Goal: Task Accomplishment & Management: Manage account settings

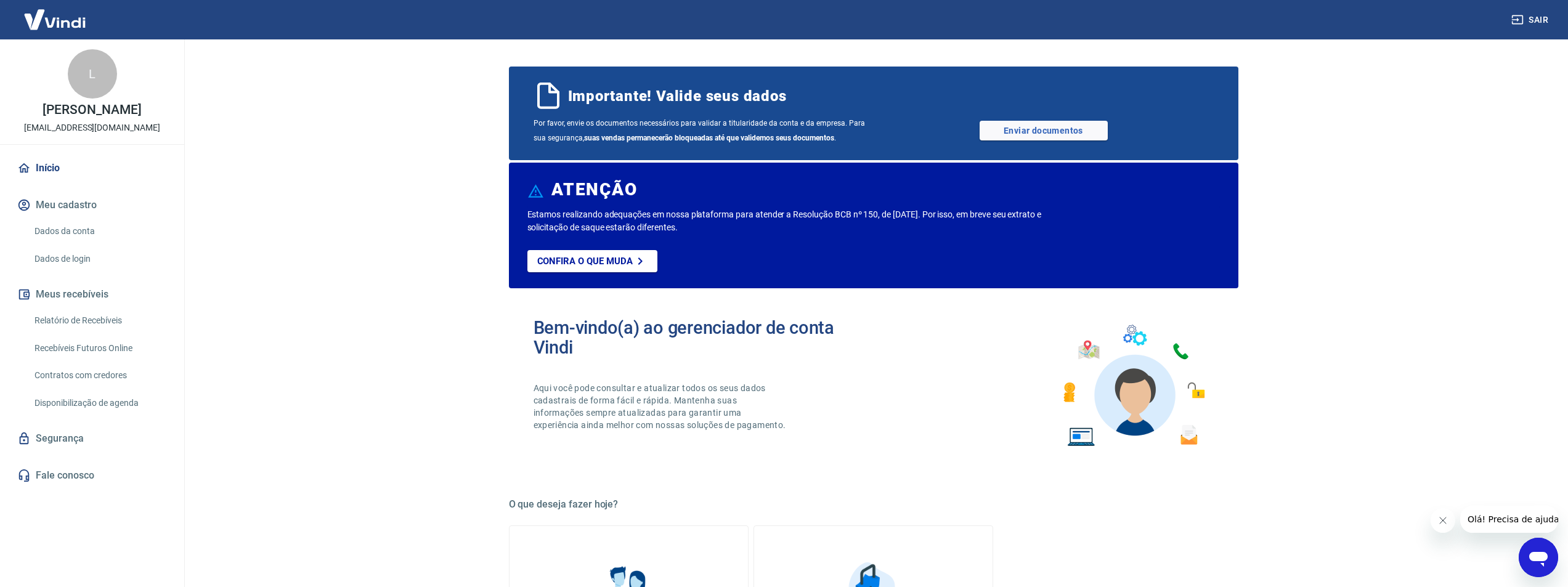
click at [57, 244] on link "Dados da conta" at bounding box center [99, 231] width 140 height 25
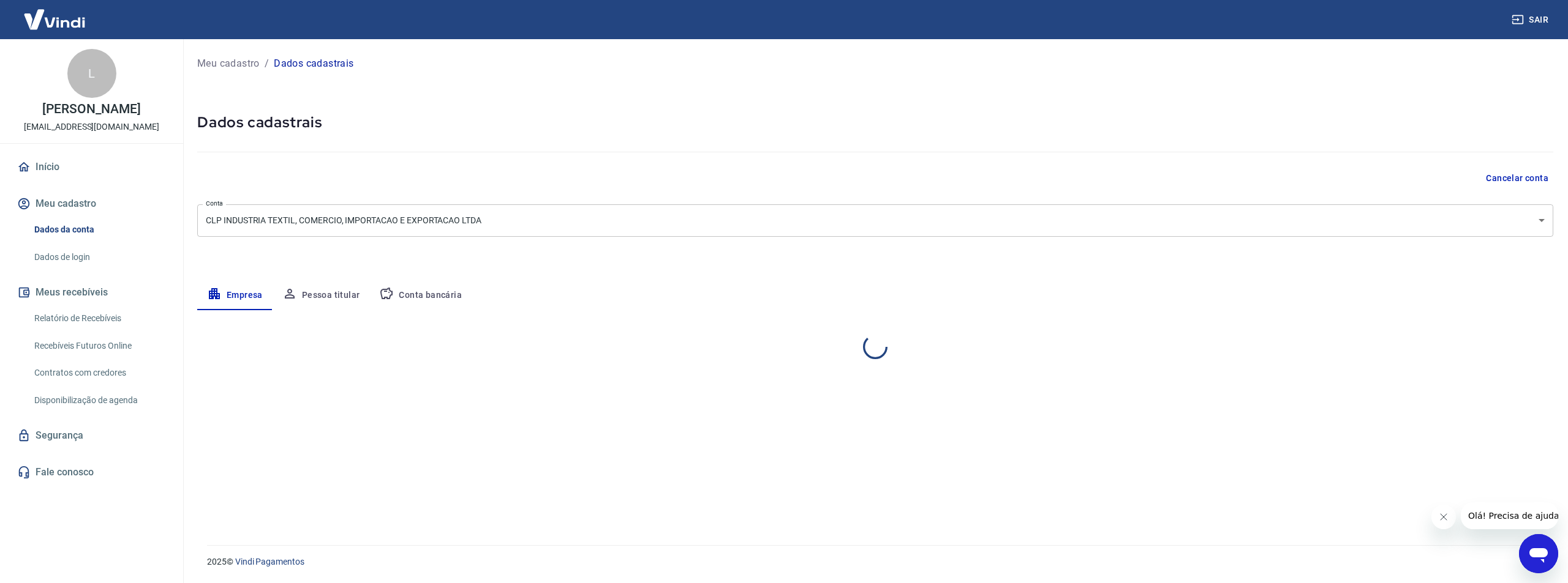
select select "GO"
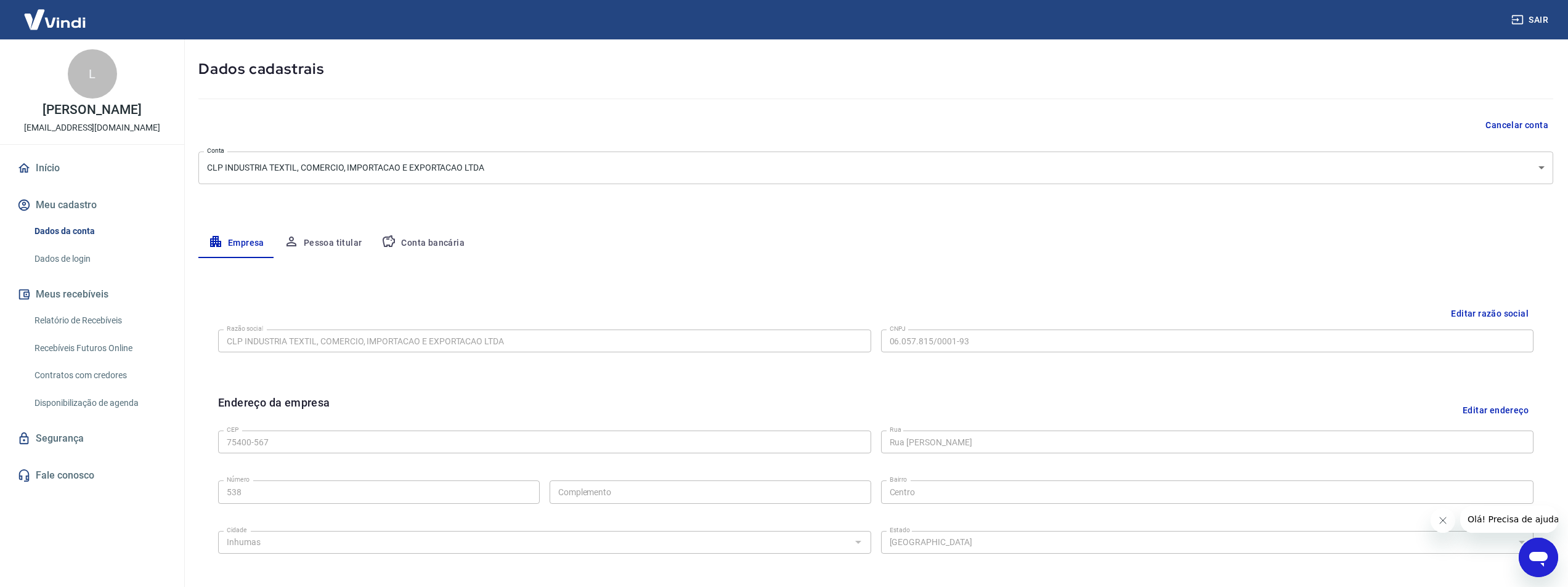
scroll to position [82, 0]
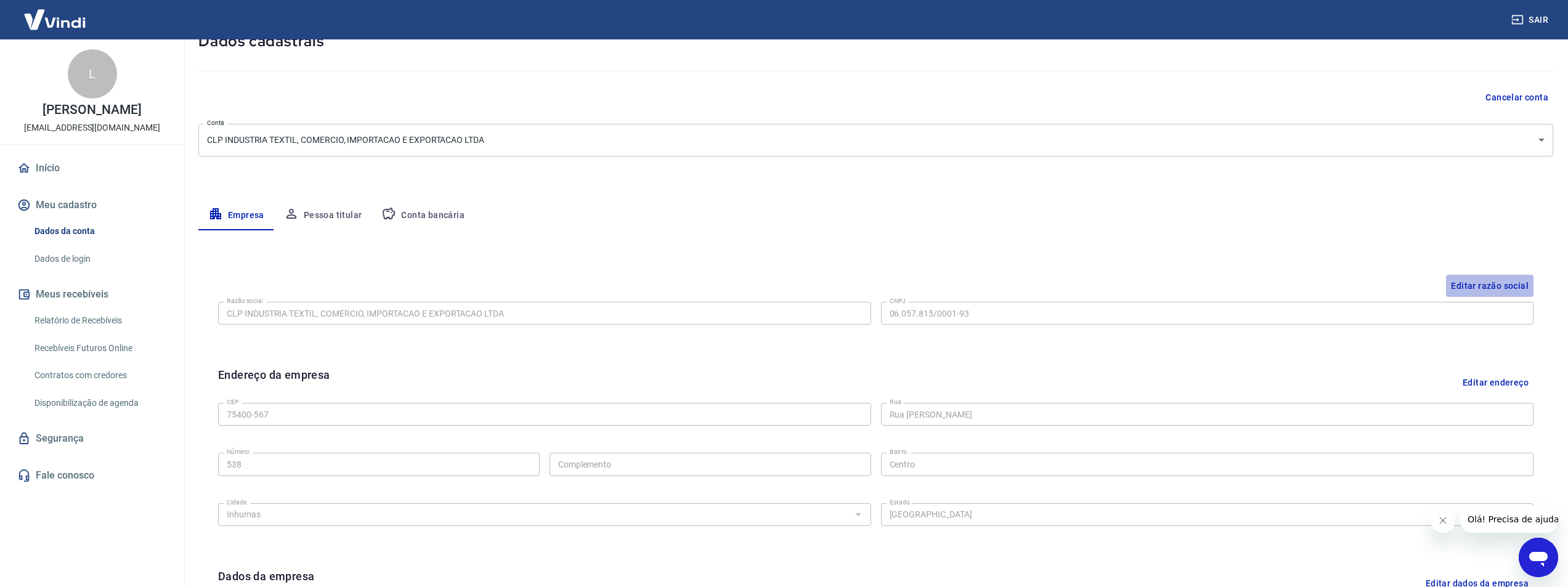
click at [1479, 281] on button "Editar razão social" at bounding box center [1490, 286] width 88 height 23
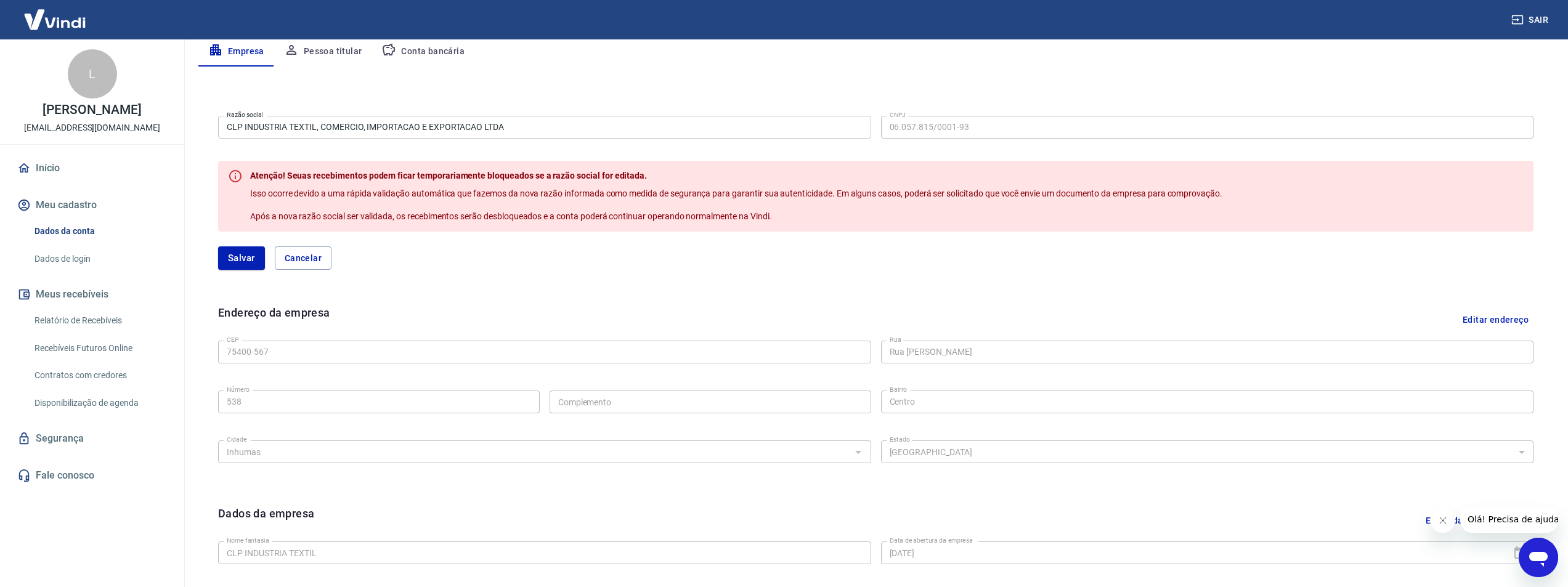
scroll to position [247, 0]
click at [522, 127] on input "CLP INDUSTRIA TEXTIL, COMERCIO, IMPORTACAO E EXPORTACAO LTDA" at bounding box center [544, 126] width 653 height 23
click at [250, 260] on button "Salvar" at bounding box center [242, 258] width 47 height 24
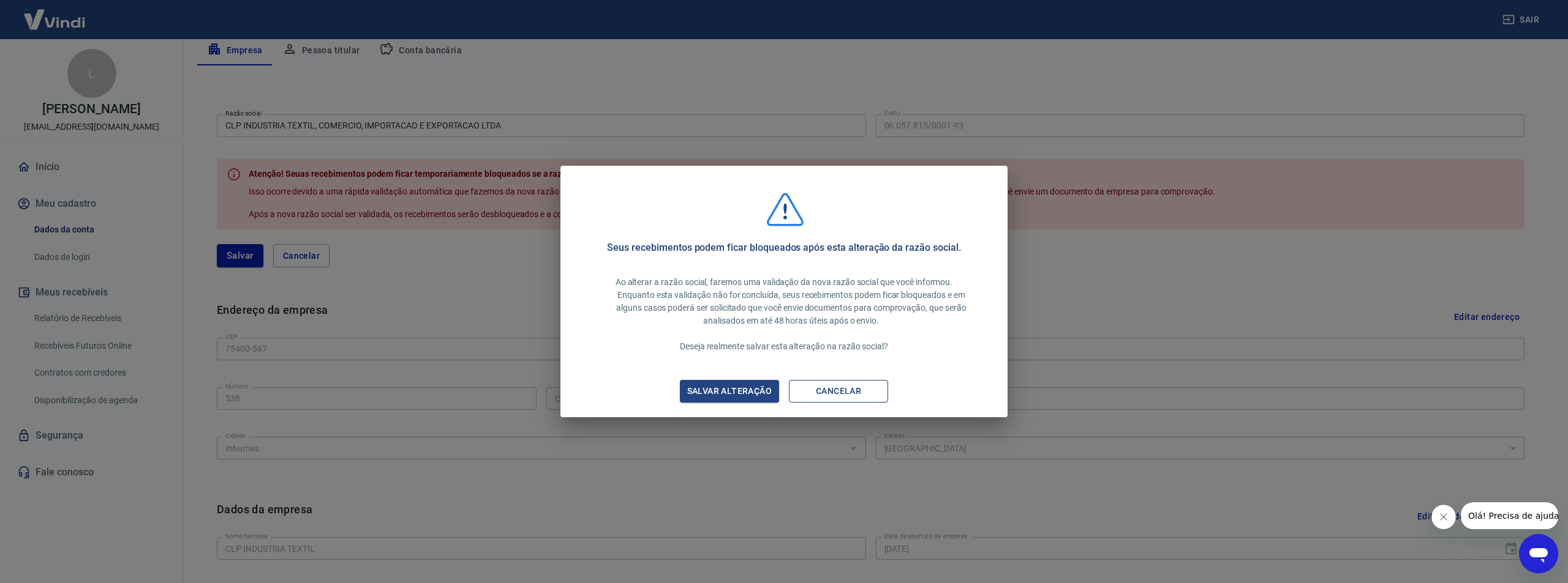
click at [826, 396] on button "Cancelar" at bounding box center [839, 391] width 100 height 23
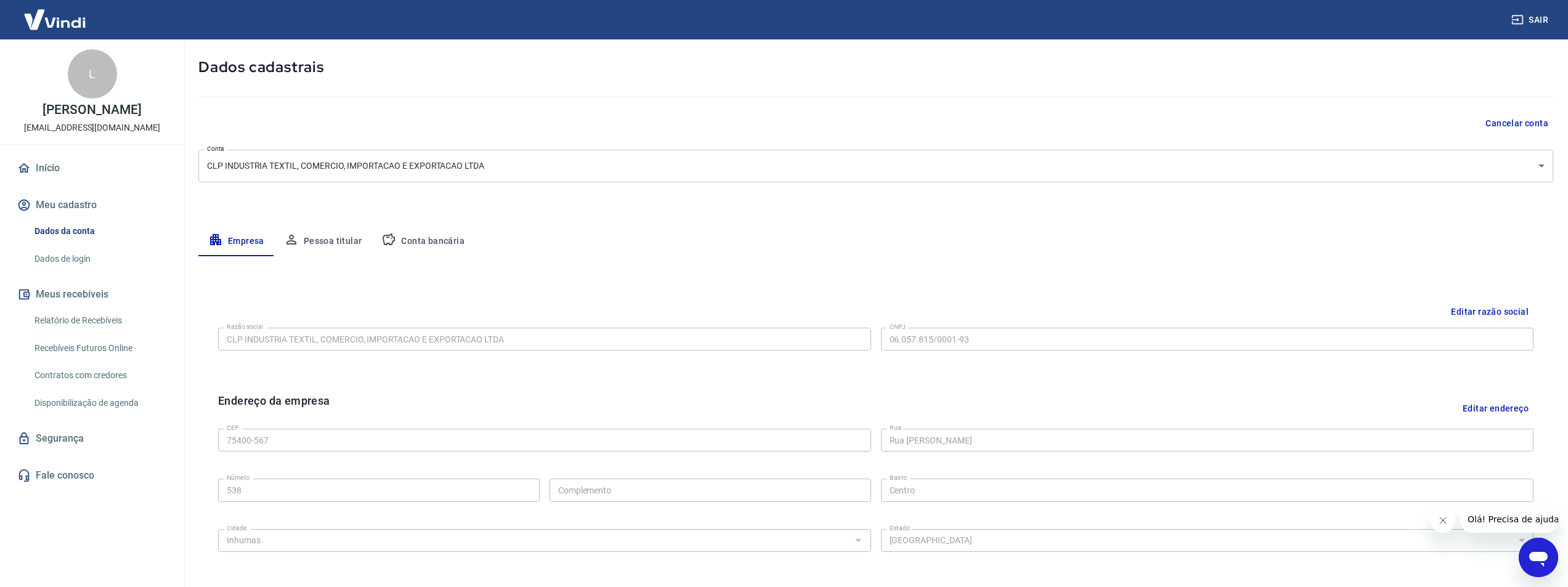
scroll to position [55, 0]
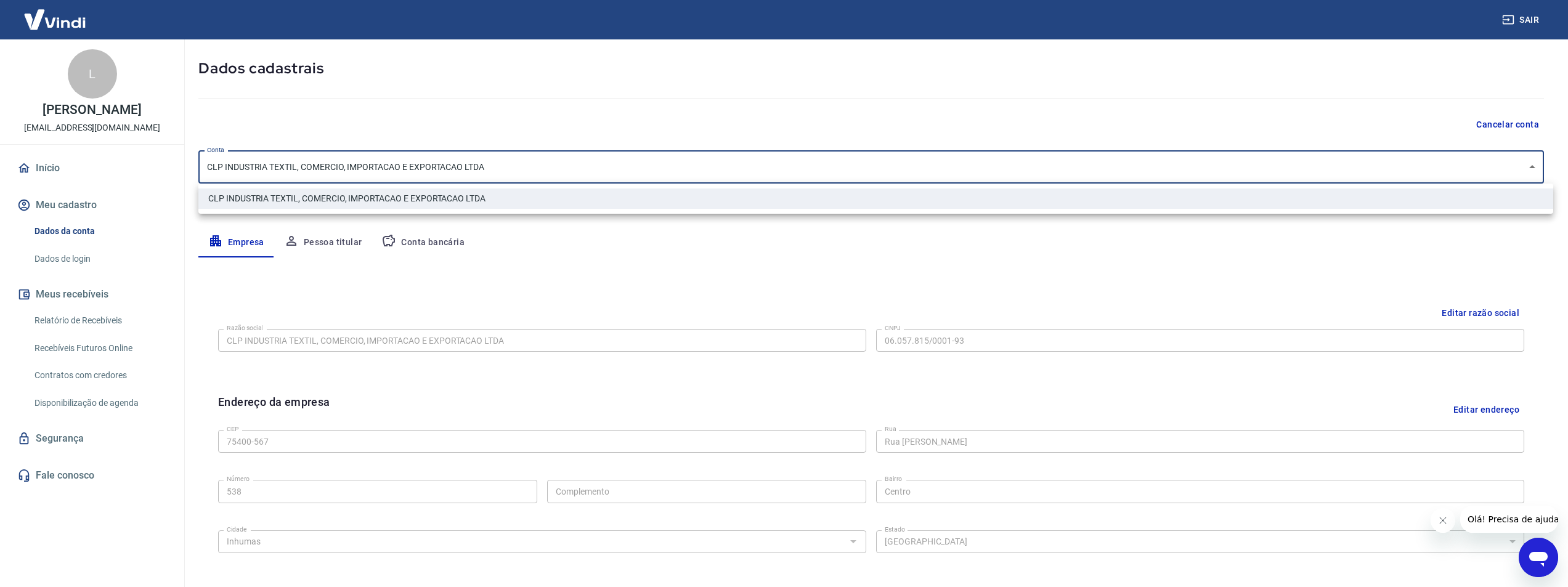
click at [289, 178] on body "Sair L [PERSON_NAME] [EMAIL_ADDRESS][DOMAIN_NAME] Início Meu cadastro Dados da …" at bounding box center [784, 239] width 1568 height 587
click at [289, 170] on div at bounding box center [789, 293] width 1578 height 587
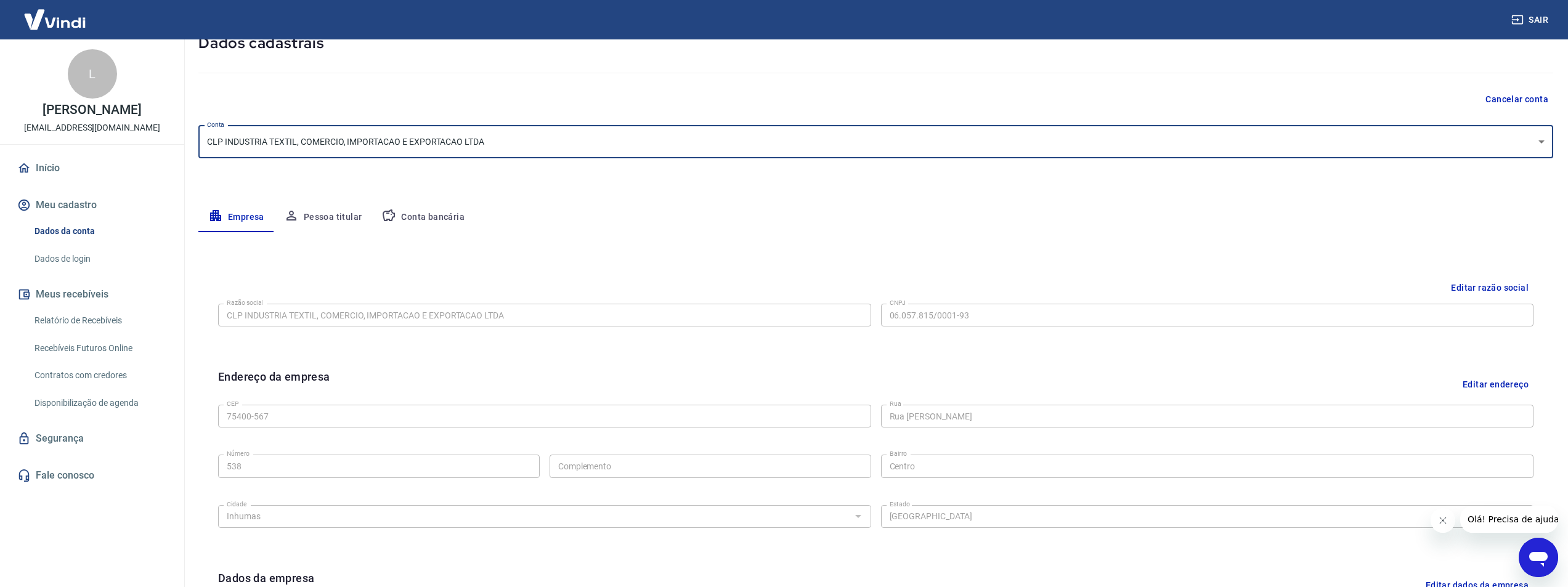
scroll to position [137, 0]
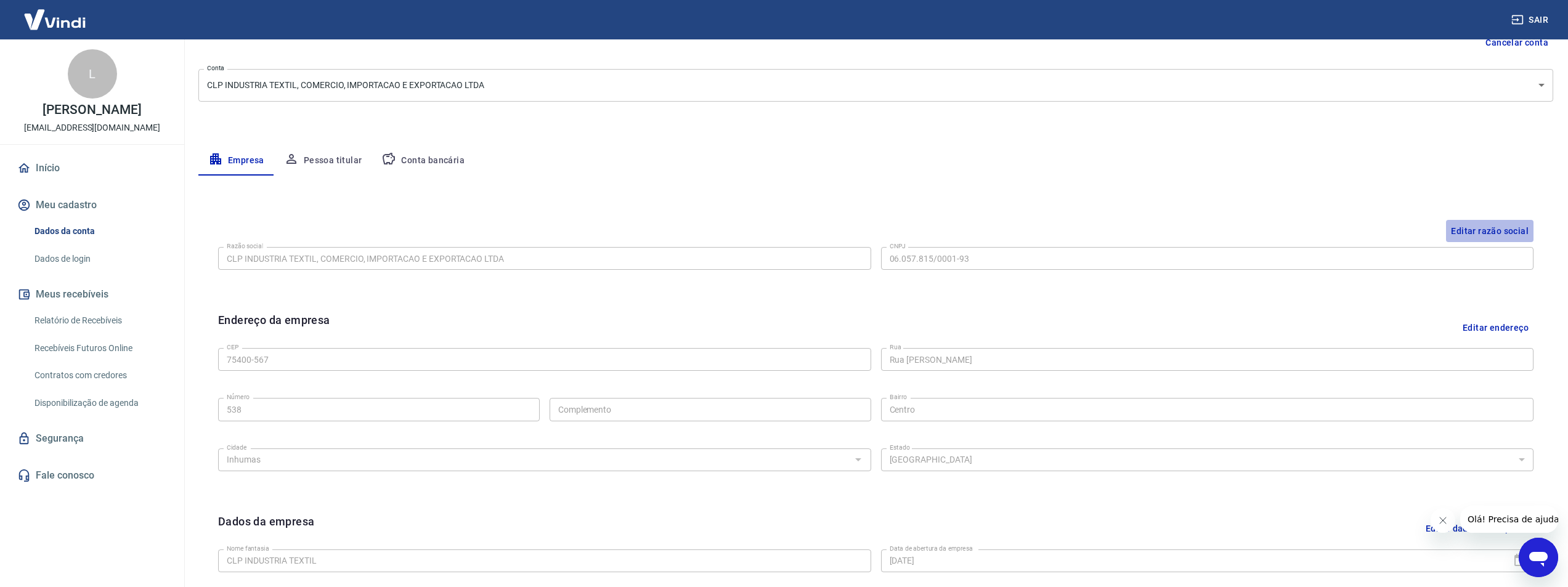
click at [1514, 231] on button "Editar razão social" at bounding box center [1490, 231] width 88 height 23
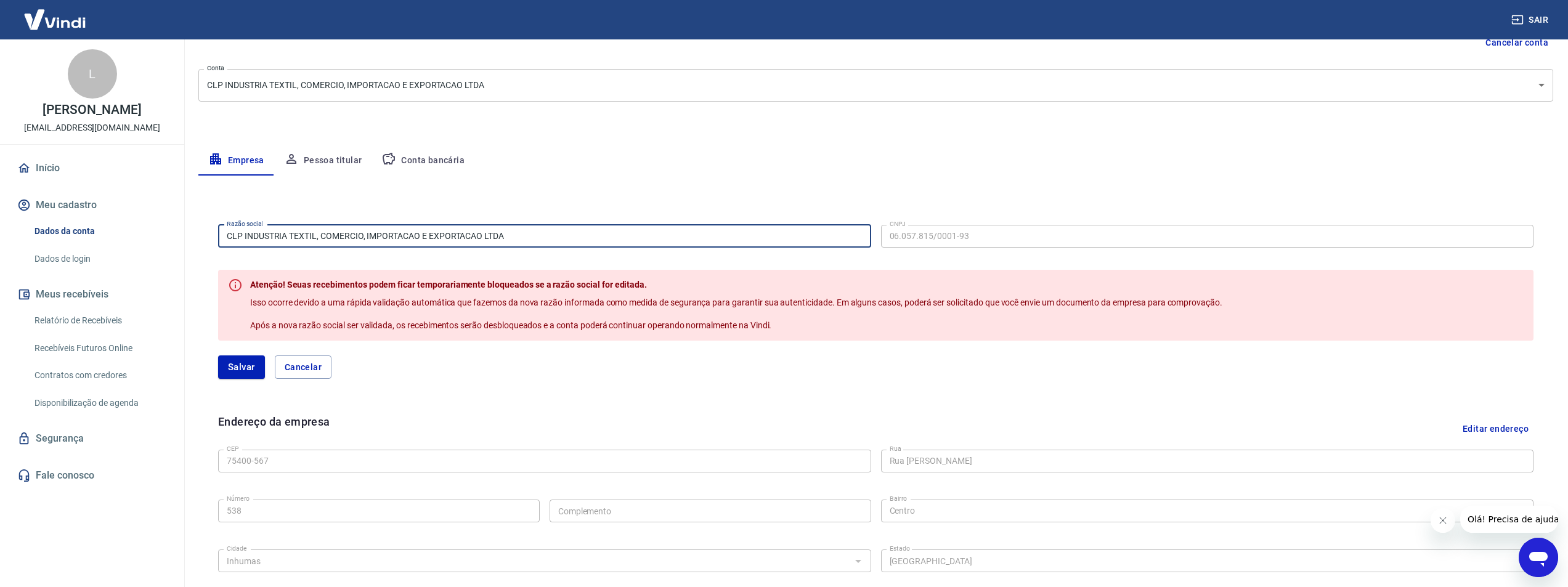
click at [595, 233] on input "CLP INDUSTRIA TEXTIL, COMERCIO, IMPORTACAO E EXPORTACAO LTDA" at bounding box center [544, 236] width 653 height 23
type input "C"
click at [628, 241] on input "Razão social" at bounding box center [544, 236] width 653 height 23
drag, startPoint x: 607, startPoint y: 419, endPoint x: 477, endPoint y: 196, distance: 258.1
click at [477, 196] on div "Razão social Razão social CNPJ 06.057.815/0001-93 CNPJ Atenção! Seuas recebimen…" at bounding box center [876, 480] width 1355 height 610
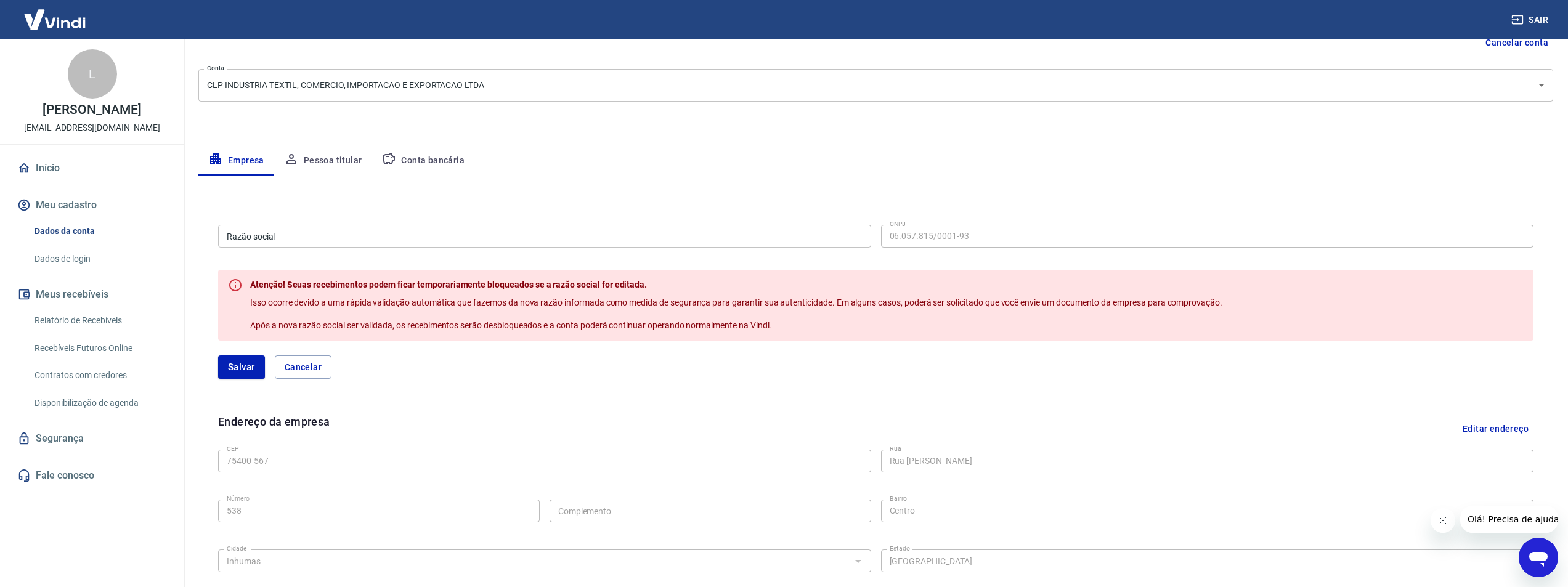
click at [914, 155] on div "Empresa Pessoa titular Conta bancária" at bounding box center [876, 161] width 1355 height 29
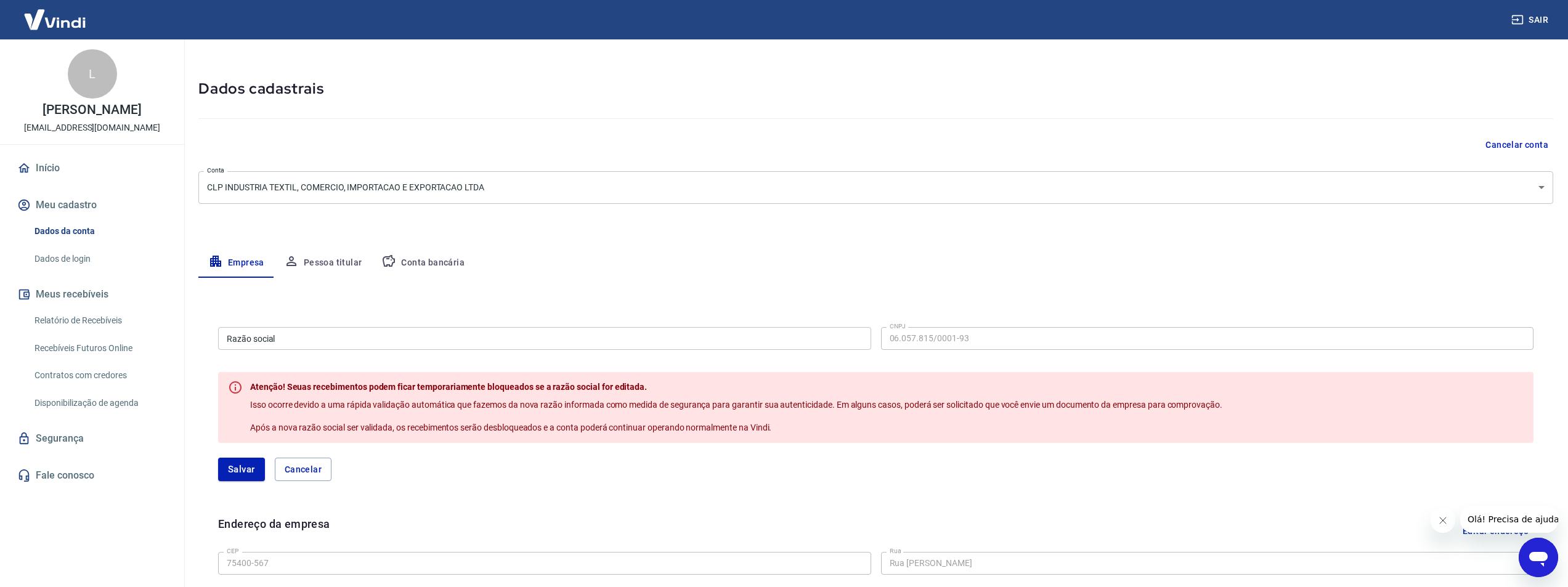
scroll to position [0, 0]
